Goal: Book appointment/travel/reservation

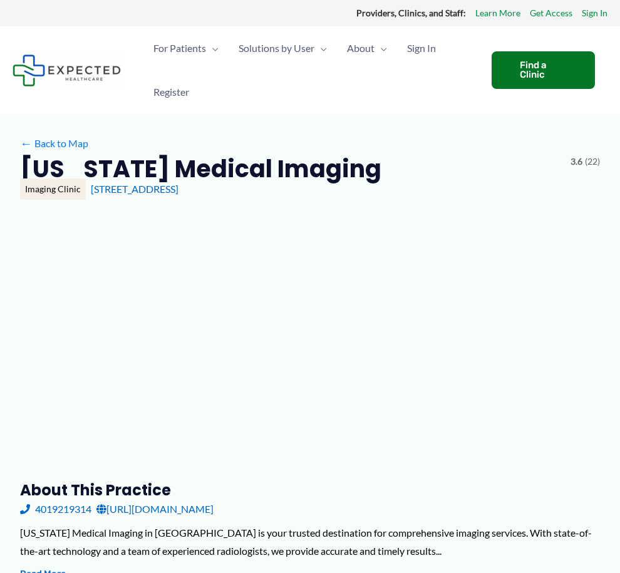
type input "**********"
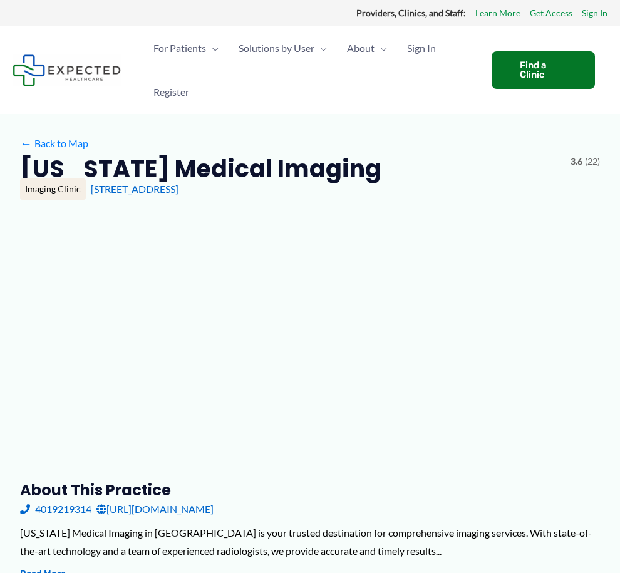
type input "**********"
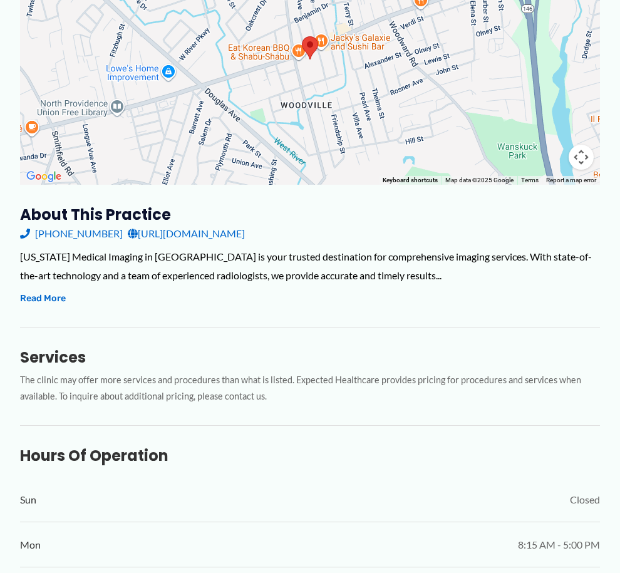
scroll to position [226, 0]
